Goal: Transaction & Acquisition: Purchase product/service

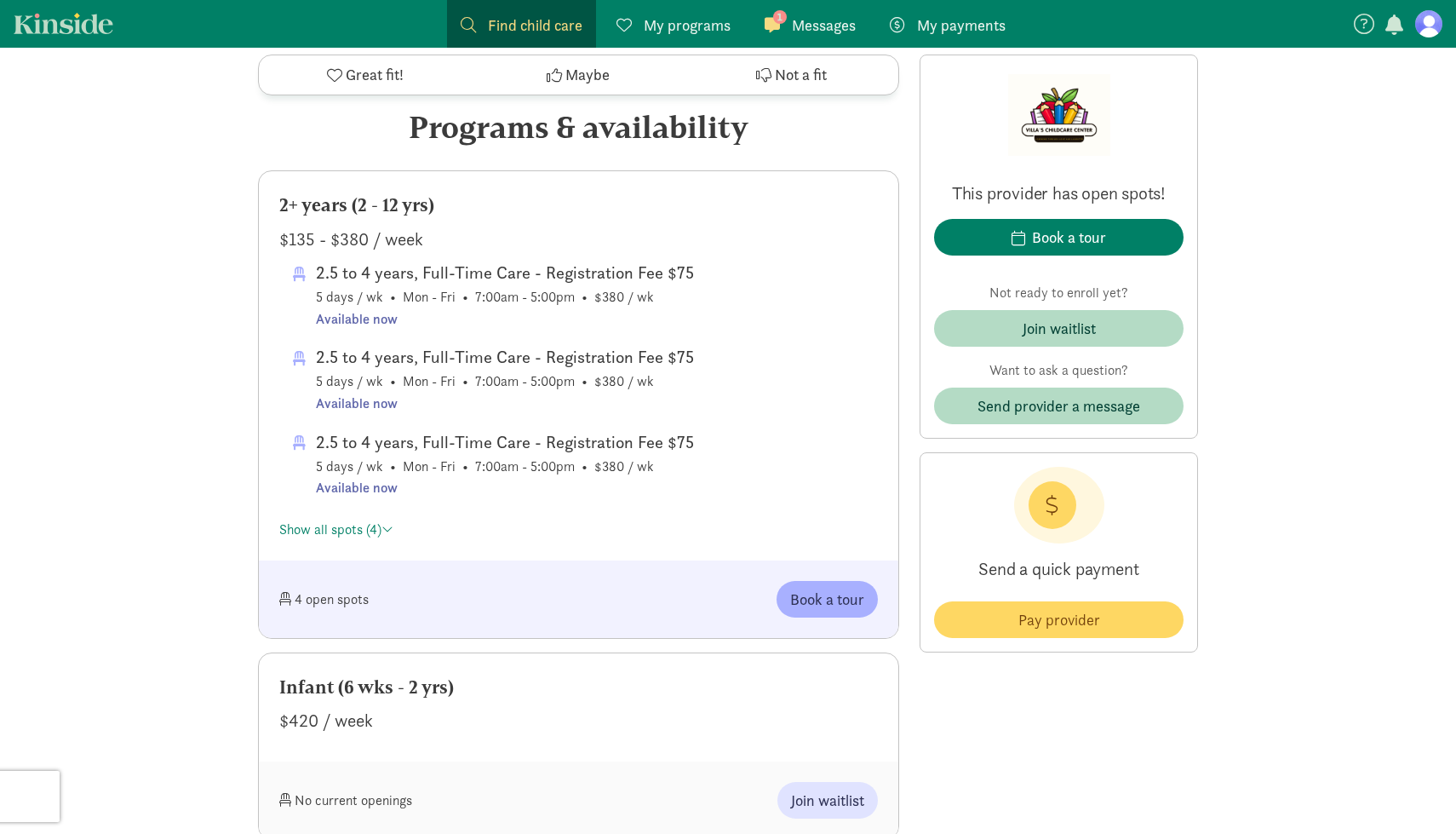
scroll to position [819, 0]
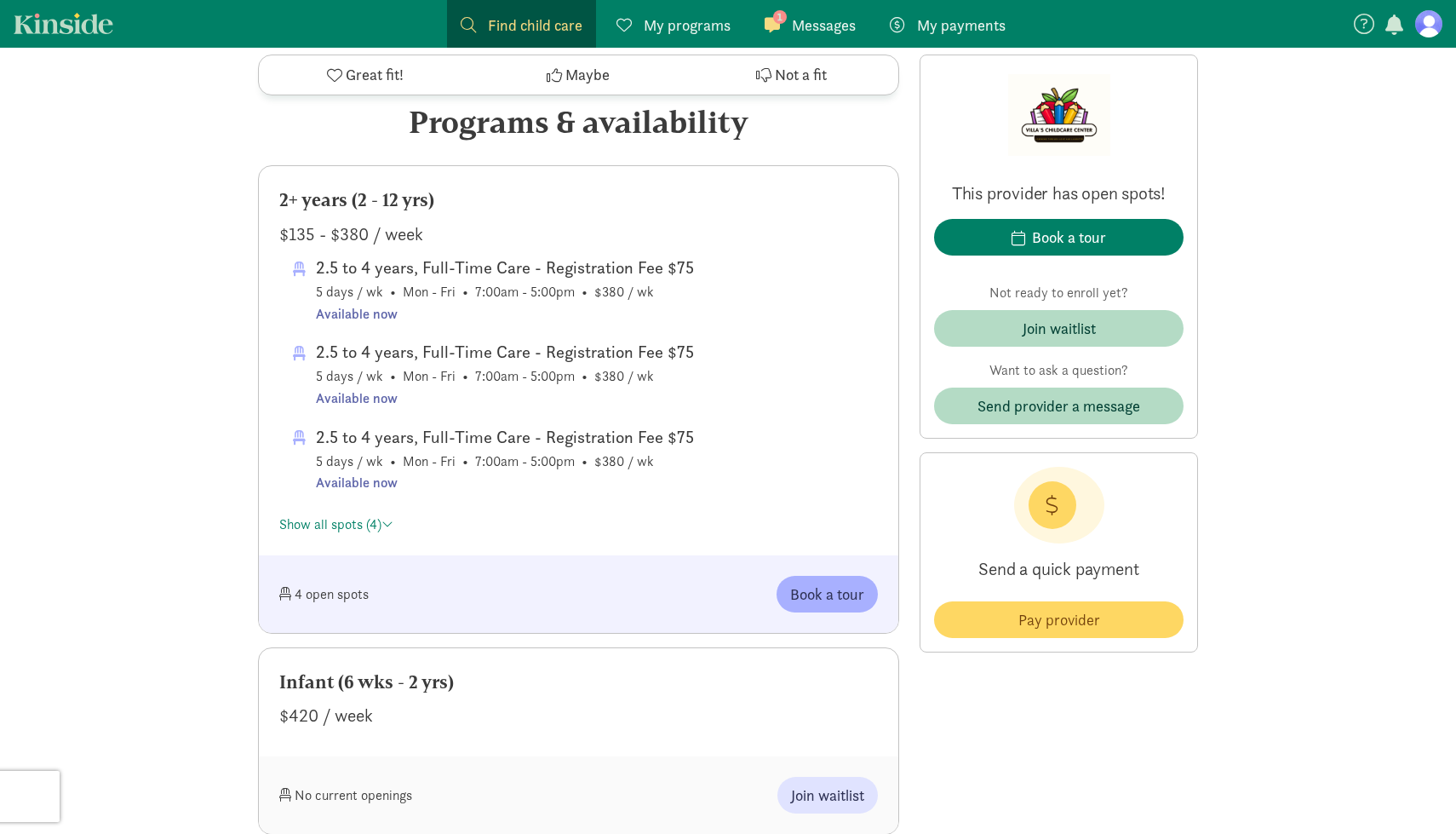
click at [847, 26] on span "Messages" at bounding box center [823, 25] width 64 height 23
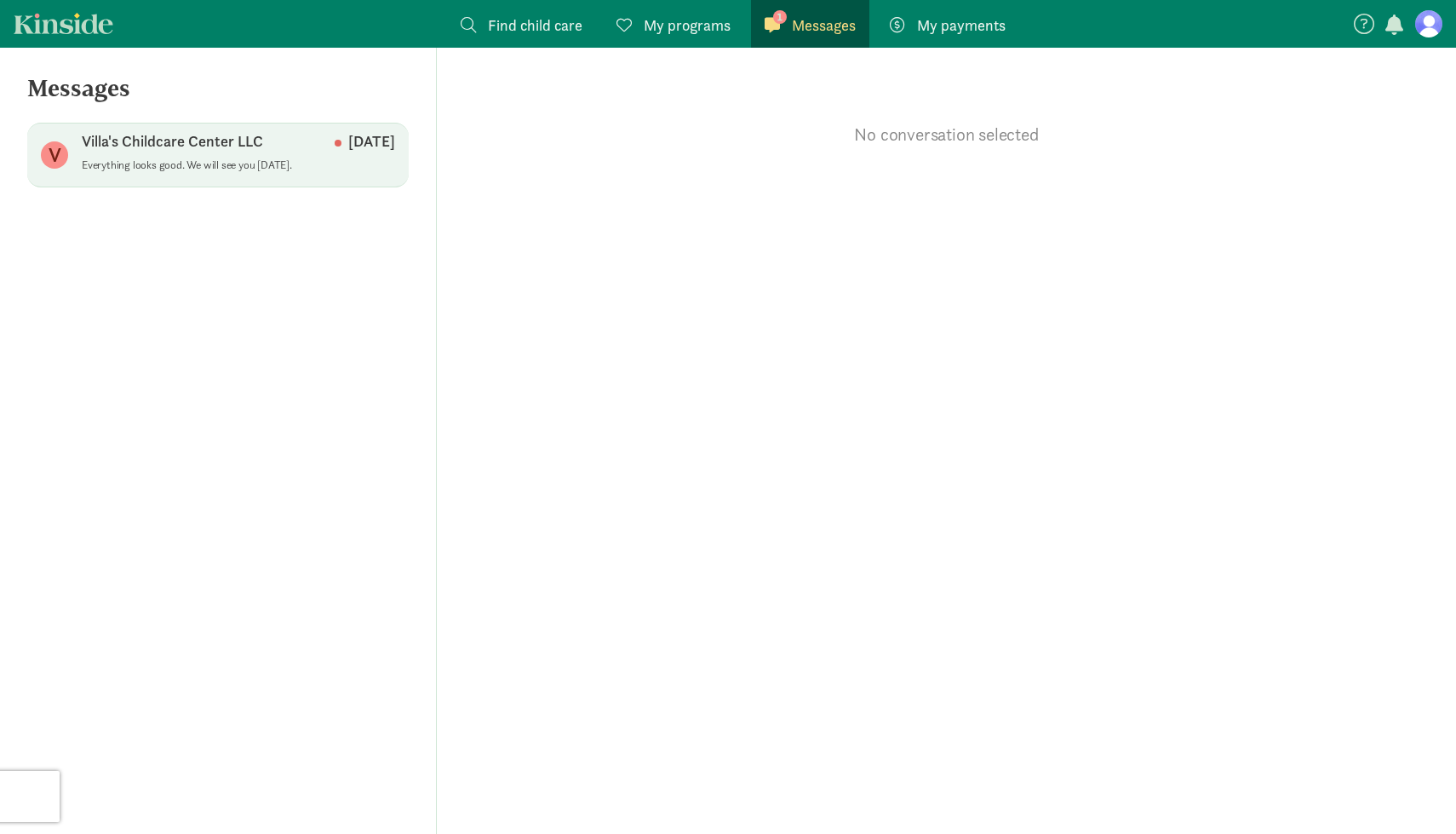
click at [250, 142] on p "Villa's Childcare Center LLC" at bounding box center [173, 141] width 181 height 21
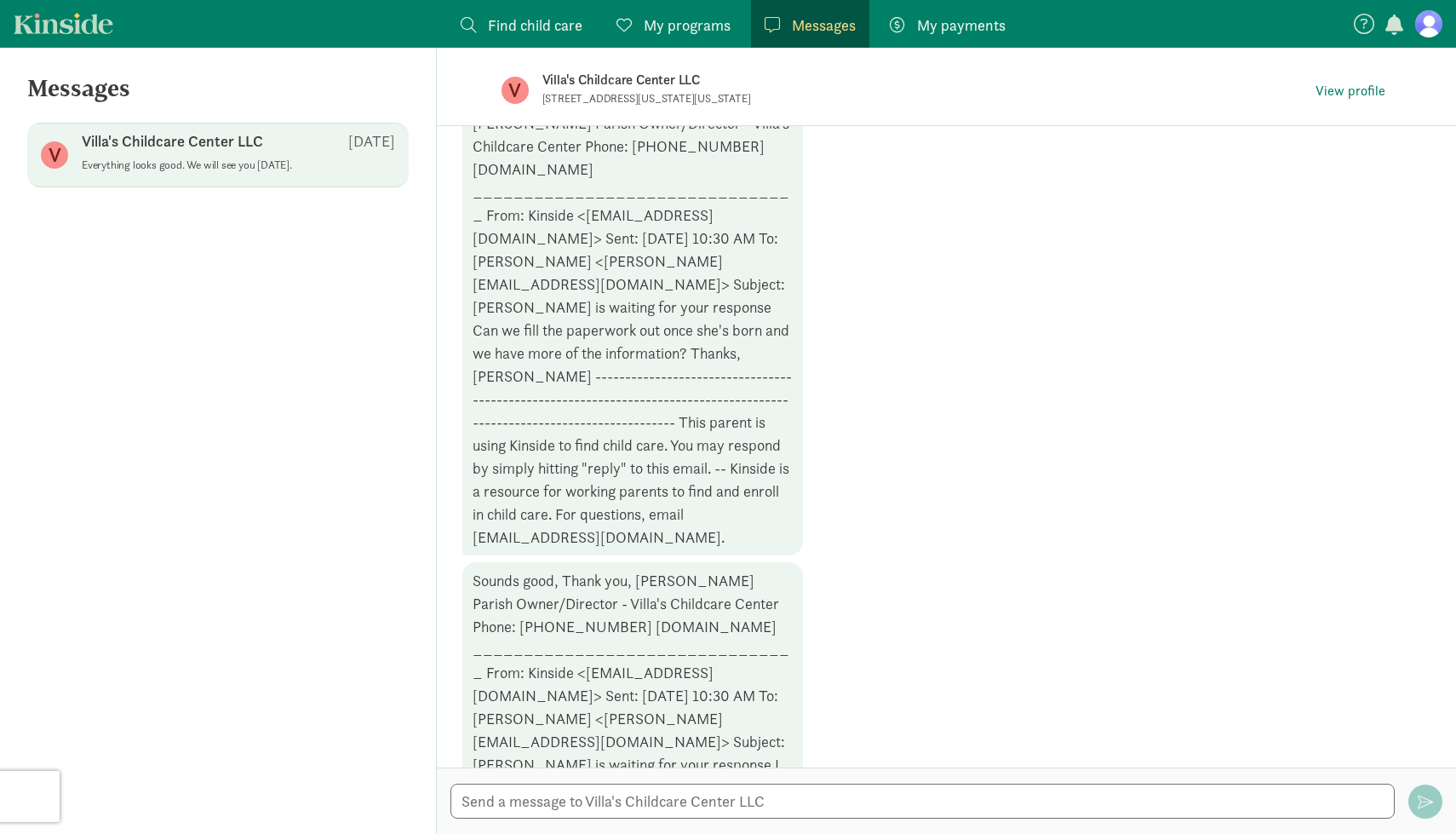
scroll to position [1061, 0]
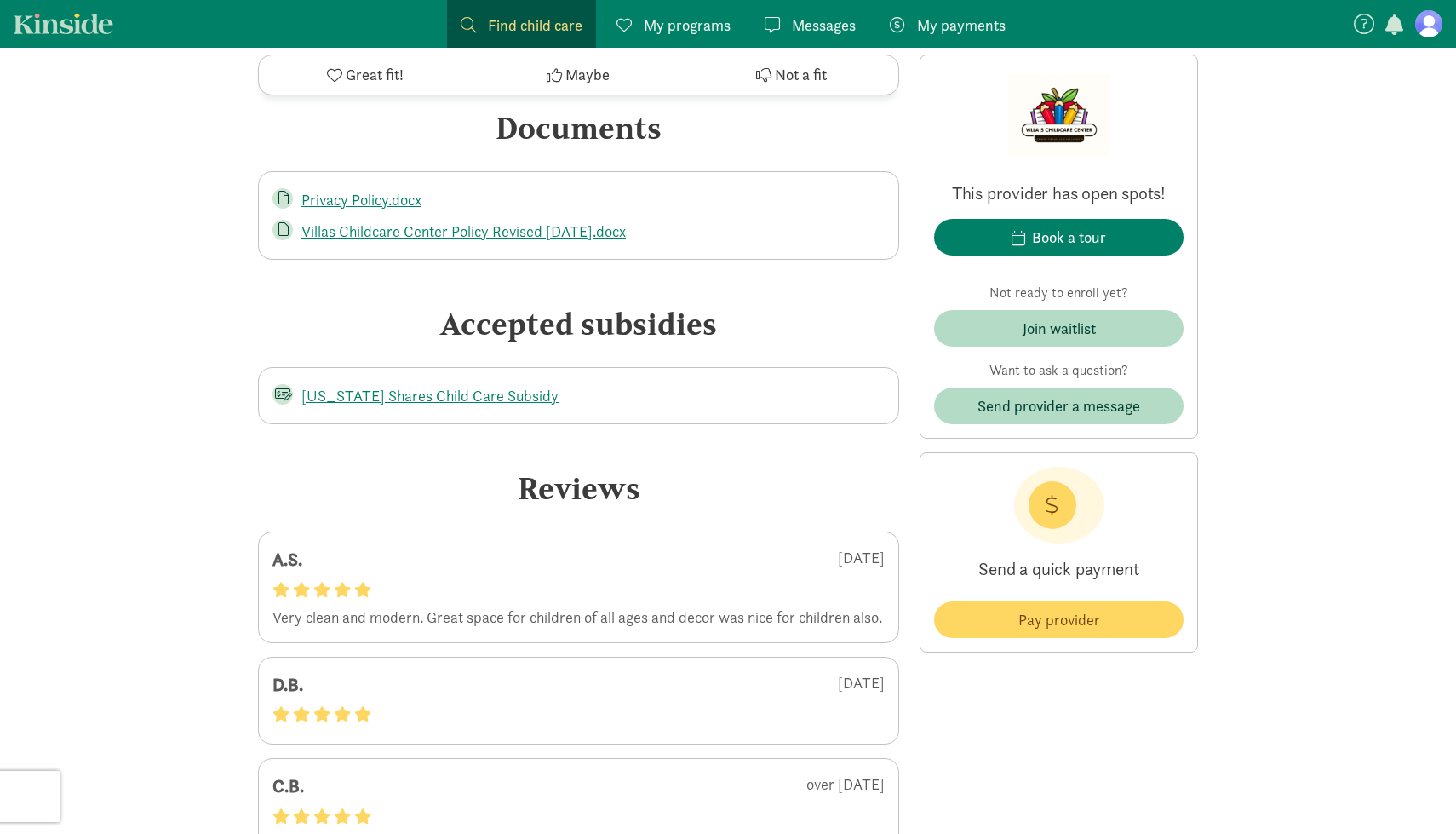
scroll to position [3052, 0]
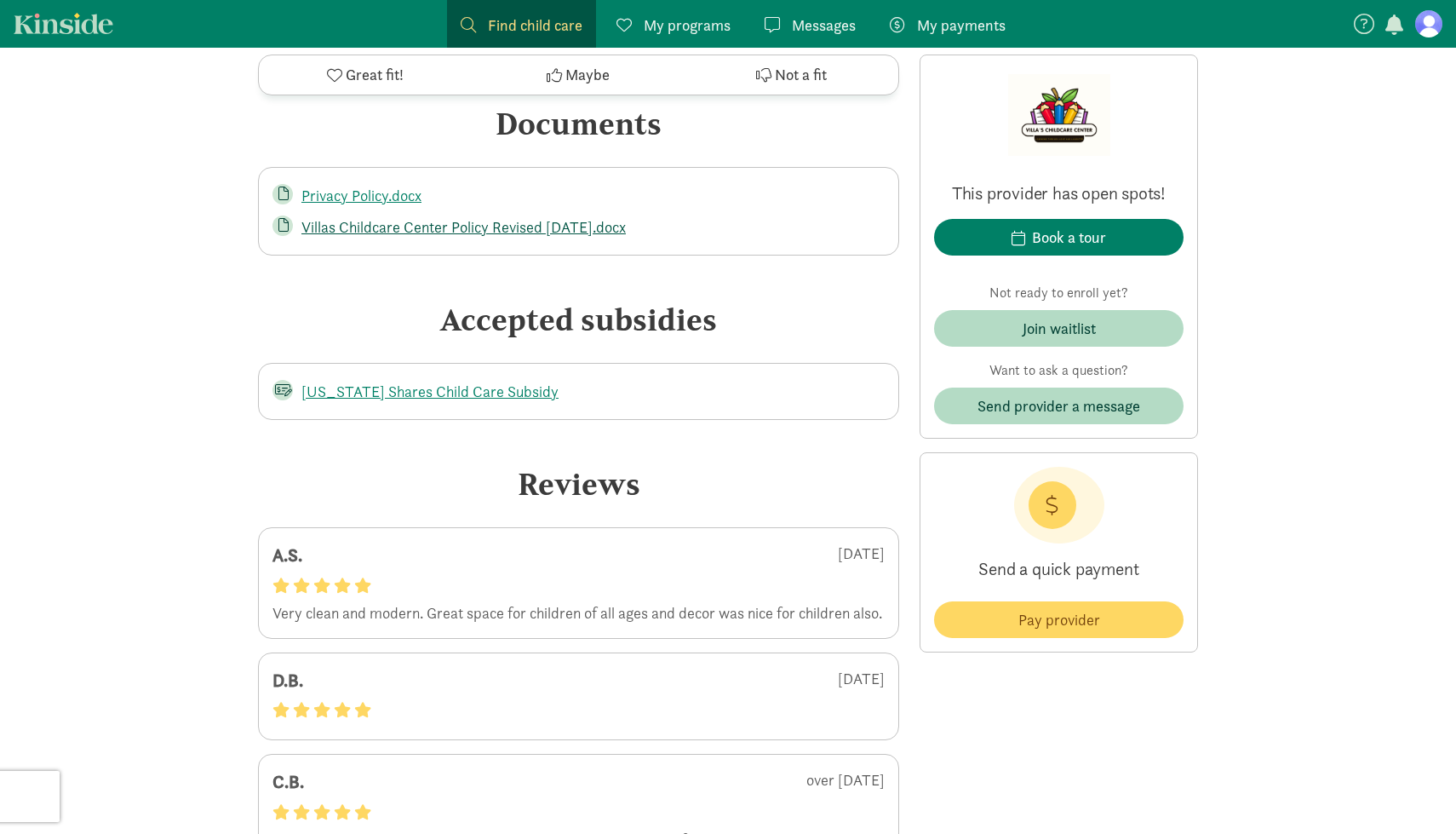
click at [383, 233] on link "Villas Childcare Center Policy Revised [DATE].docx" at bounding box center [463, 227] width 324 height 20
click at [1167, 60] on div "This provider has open spots! Book a tour Not ready to enroll yet? Join waitlis…" at bounding box center [1058, 246] width 279 height 384
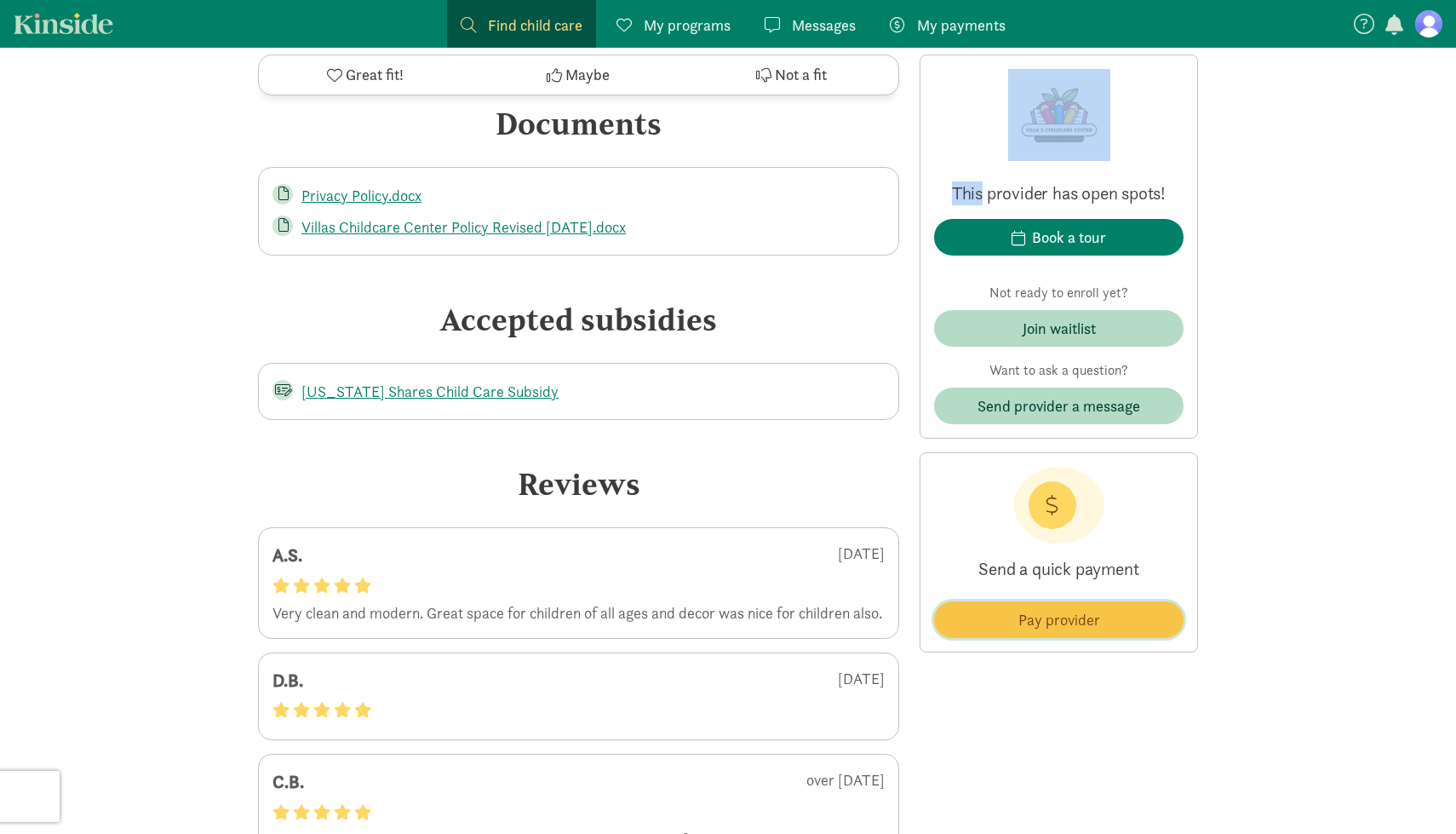
click at [975, 619] on span "Pay provider" at bounding box center [1058, 619] width 222 height 23
